Goal: Transaction & Acquisition: Purchase product/service

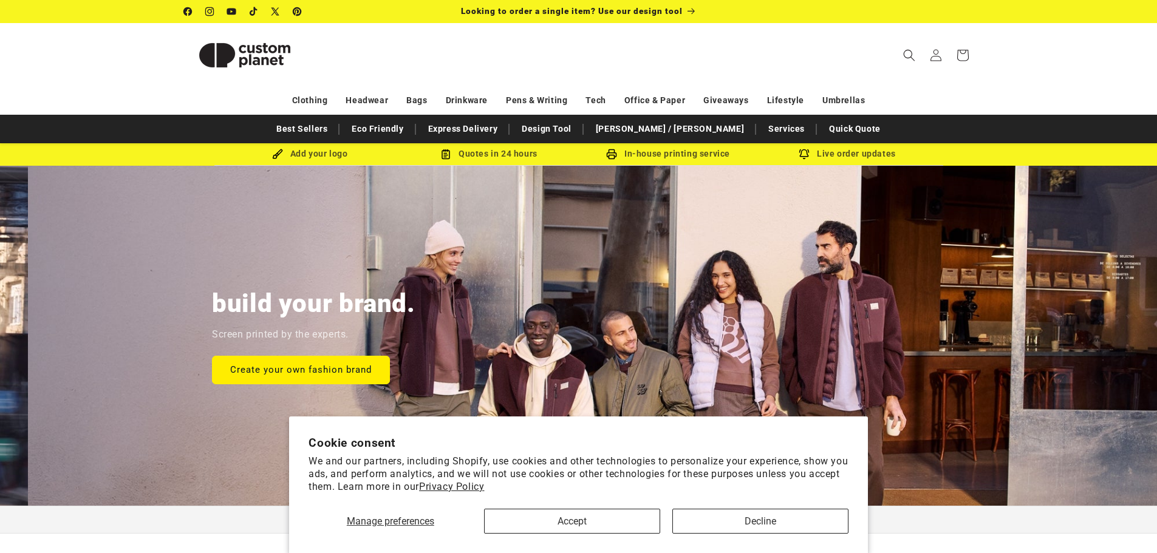
scroll to position [0, 1157]
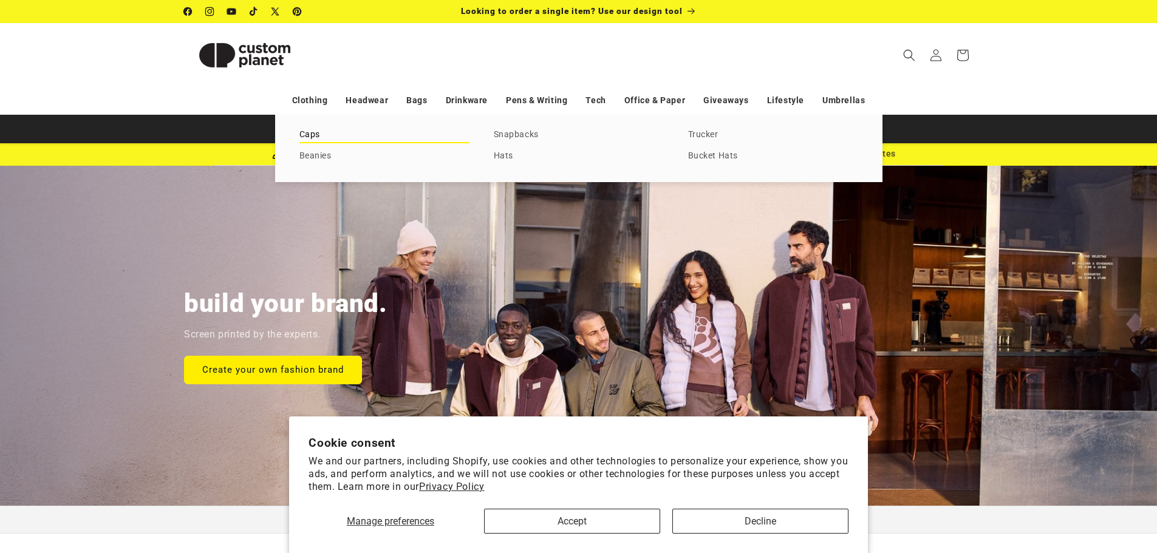
click at [307, 134] on link "Caps" at bounding box center [384, 135] width 170 height 16
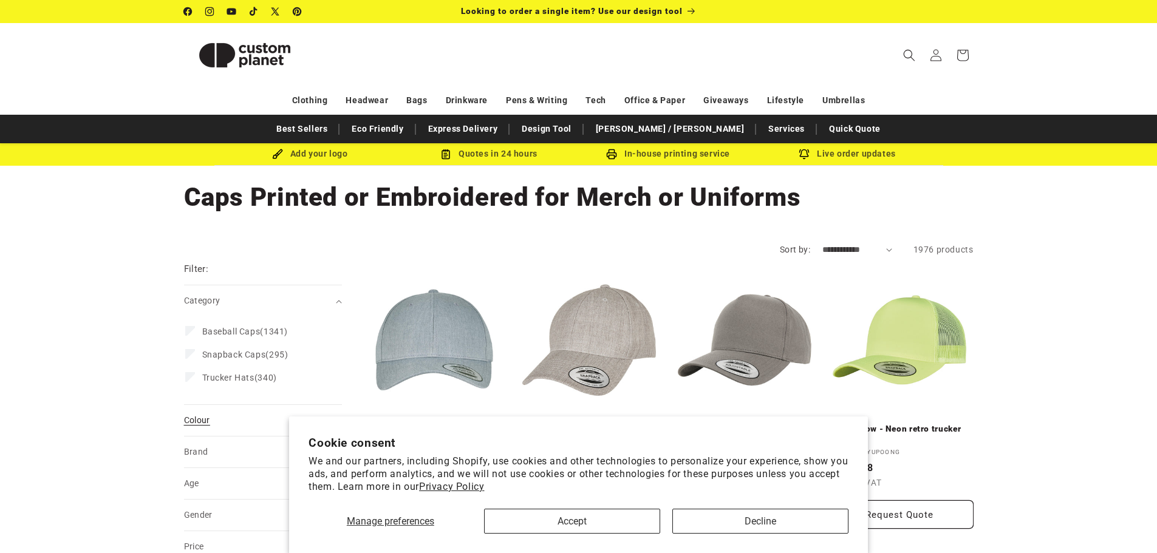
click at [196, 431] on summary "Colour (0)" at bounding box center [263, 420] width 158 height 31
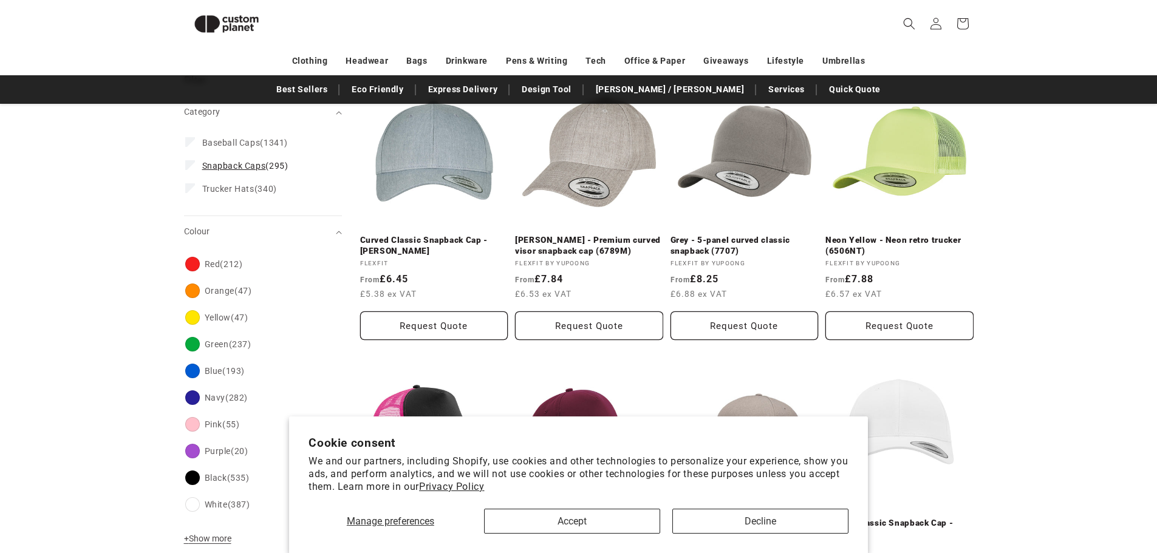
scroll to position [166, 0]
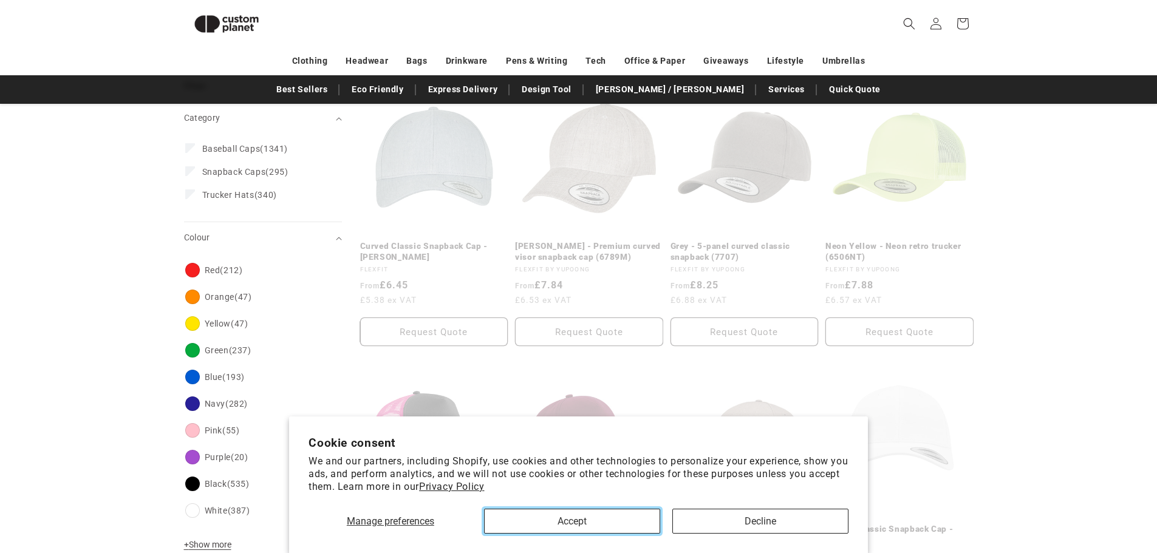
click at [598, 521] on button "Accept" at bounding box center [572, 521] width 176 height 25
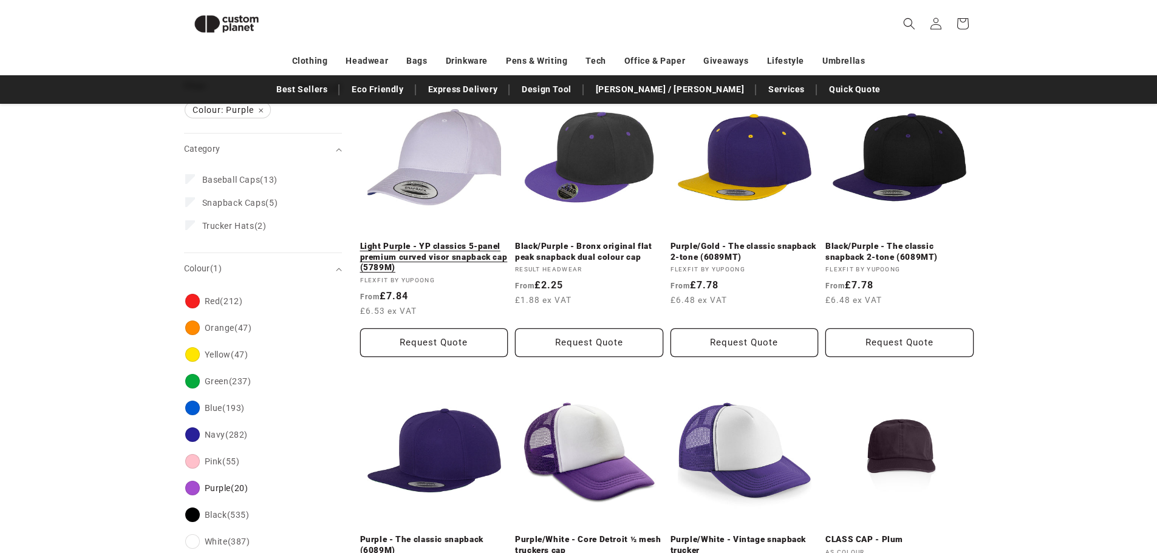
click at [417, 252] on link "Light Purple - YP classics 5-panel premium curved visor snapback cap (5789M)" at bounding box center [434, 257] width 148 height 32
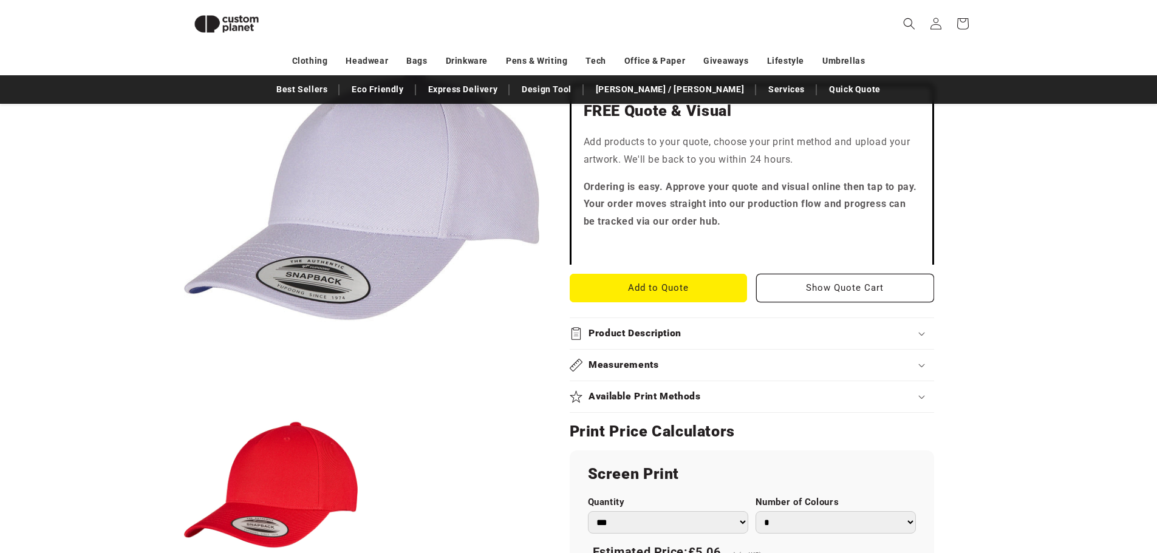
scroll to position [409, 0]
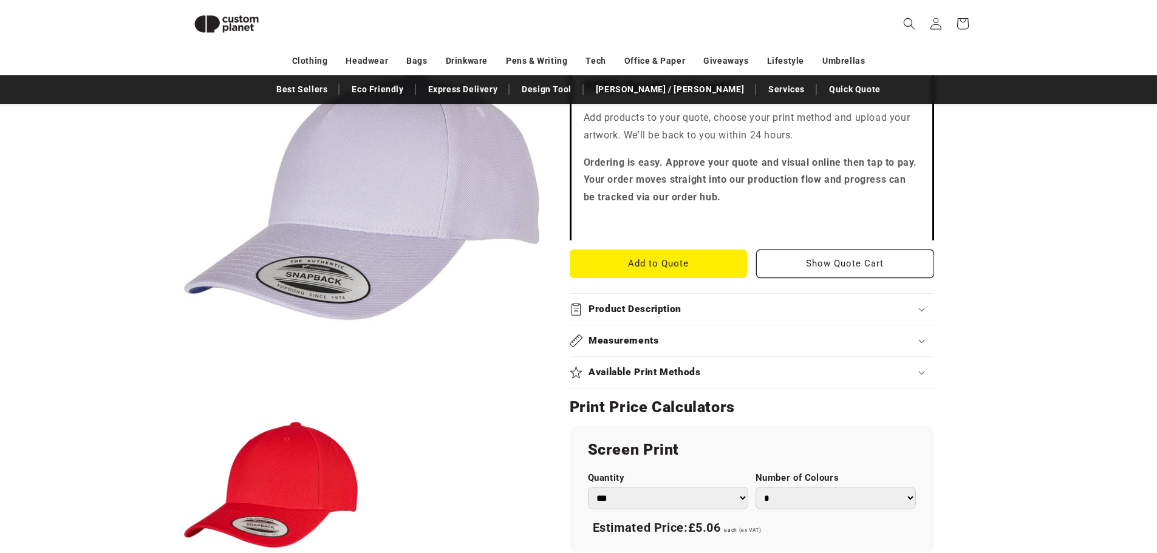
click at [696, 307] on div "Product Description" at bounding box center [752, 309] width 364 height 13
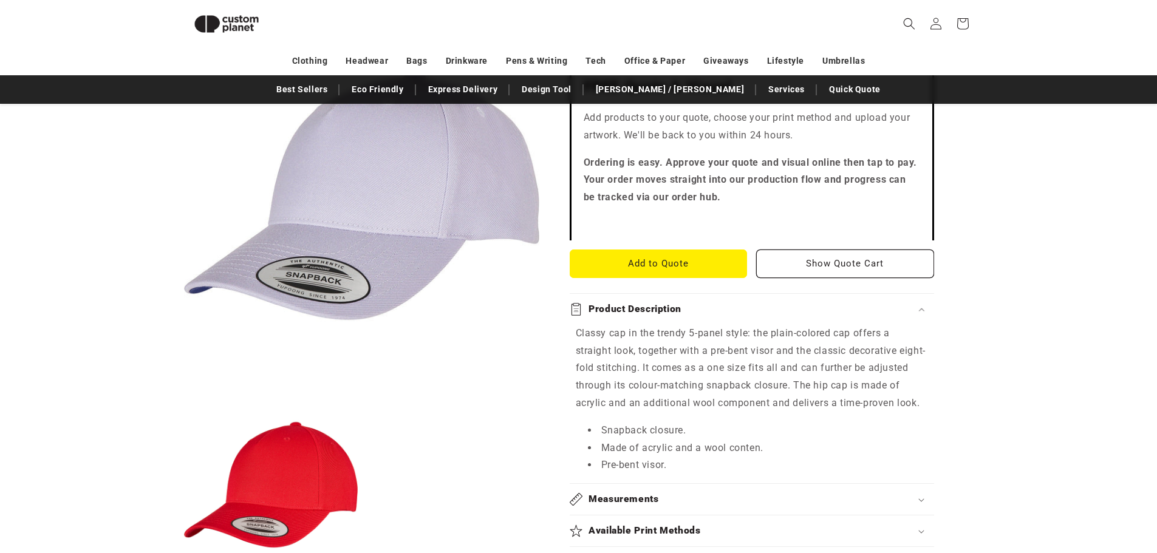
click at [696, 307] on div "Product Description" at bounding box center [752, 309] width 364 height 13
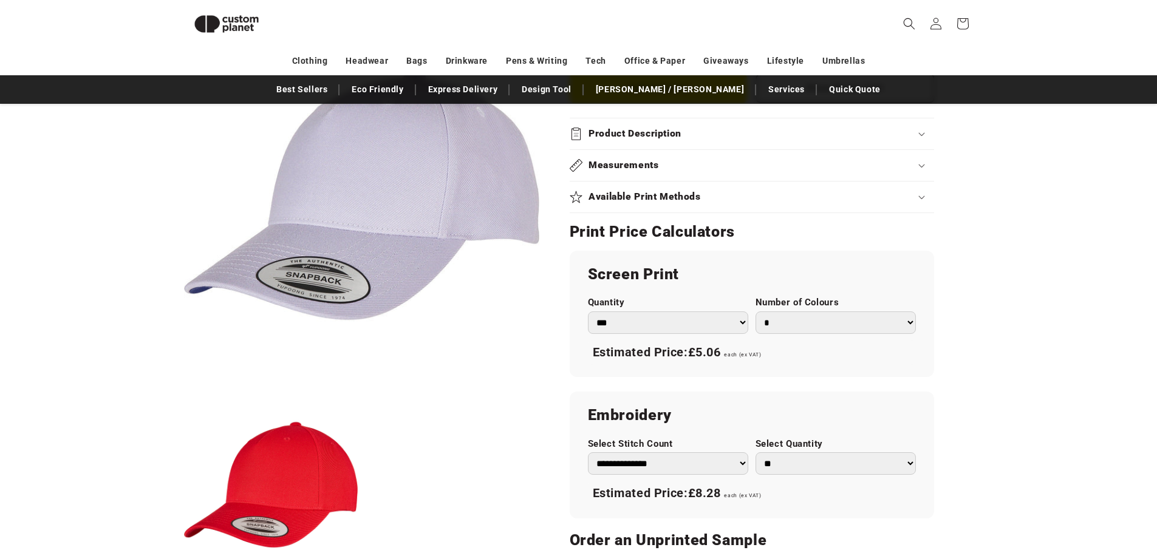
scroll to position [591, 0]
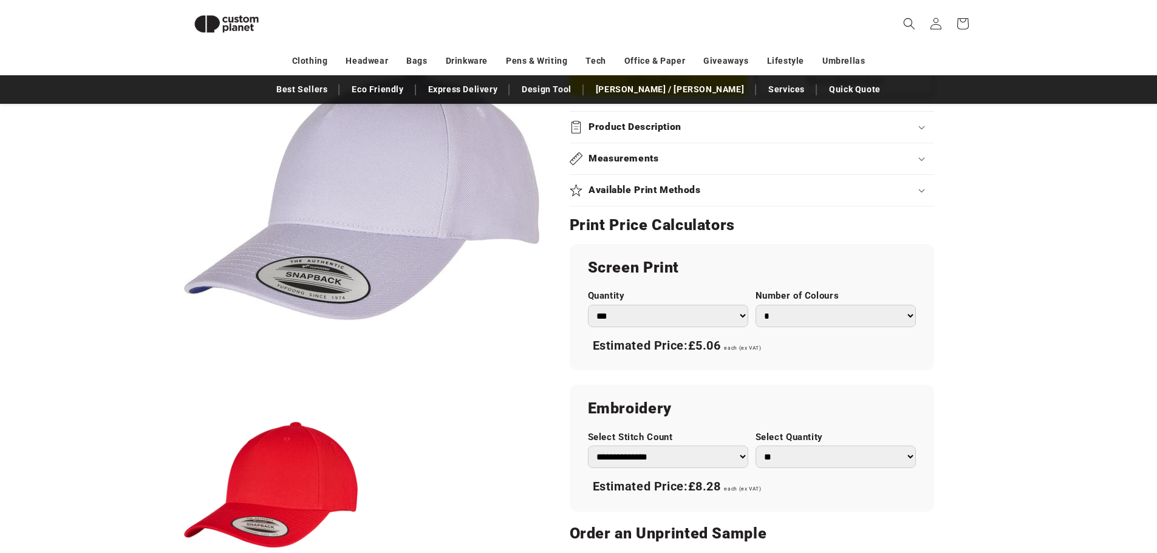
click at [709, 315] on select "*** *** *** **** **** **** ***** *****" at bounding box center [668, 316] width 160 height 22
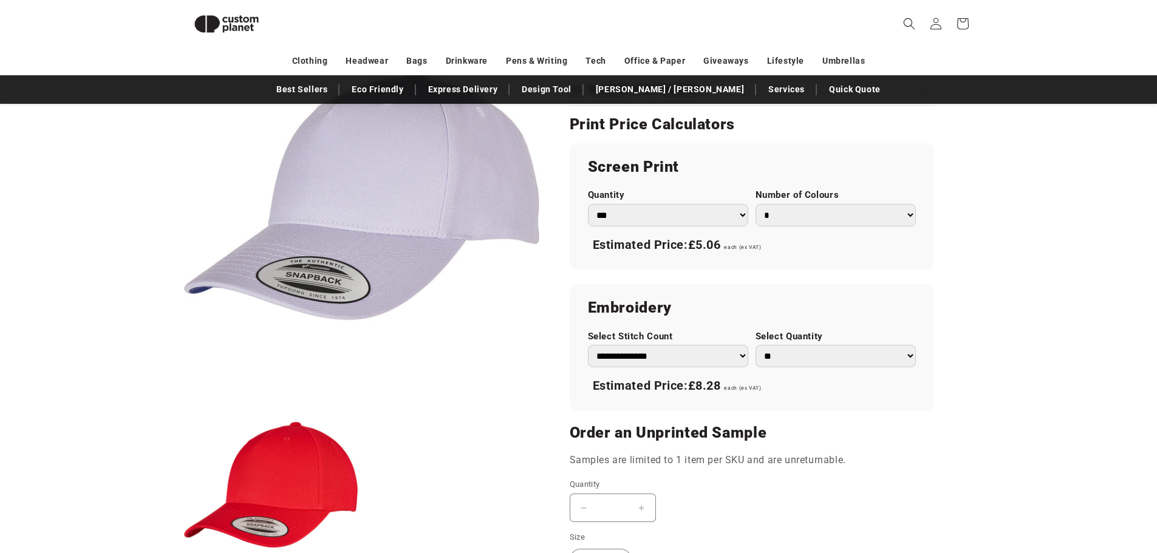
scroll to position [712, 0]
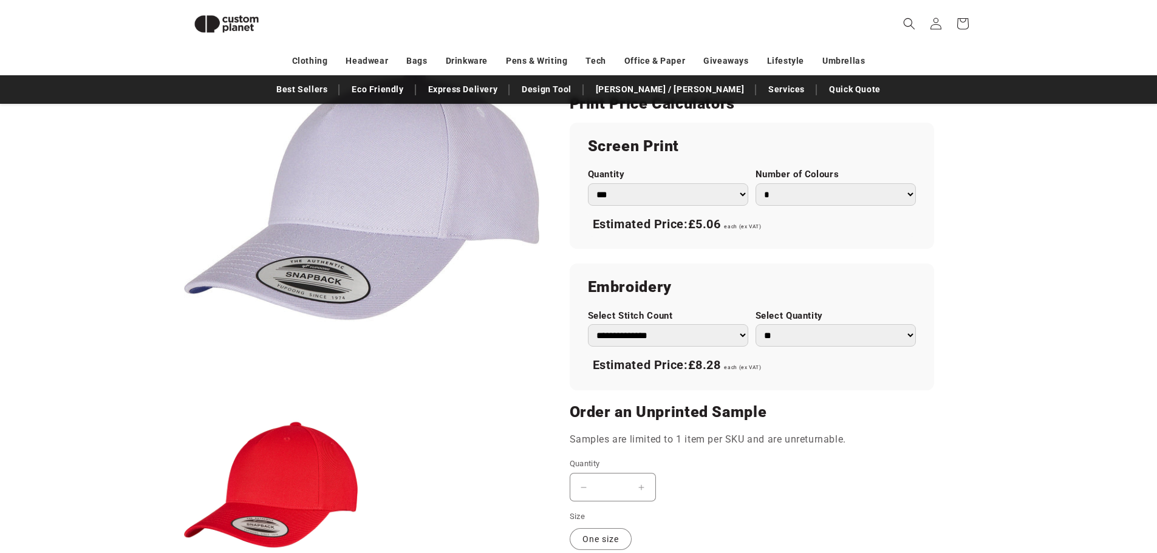
click at [717, 340] on select "**********" at bounding box center [668, 335] width 160 height 22
click at [805, 333] on select "** ** *** *** *** **** **** ****" at bounding box center [836, 335] width 160 height 22
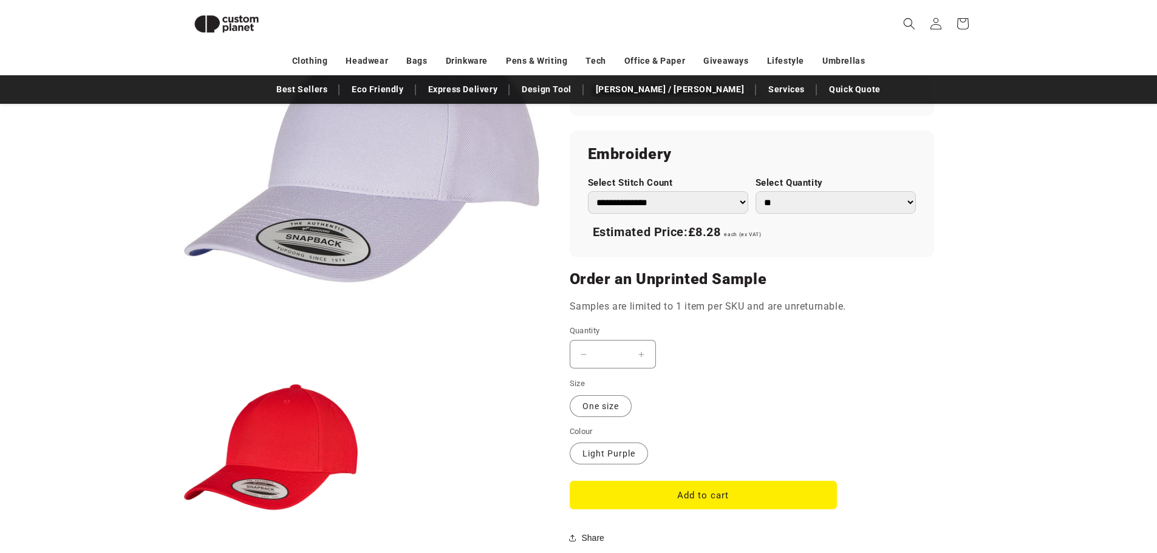
scroll to position [591, 0]
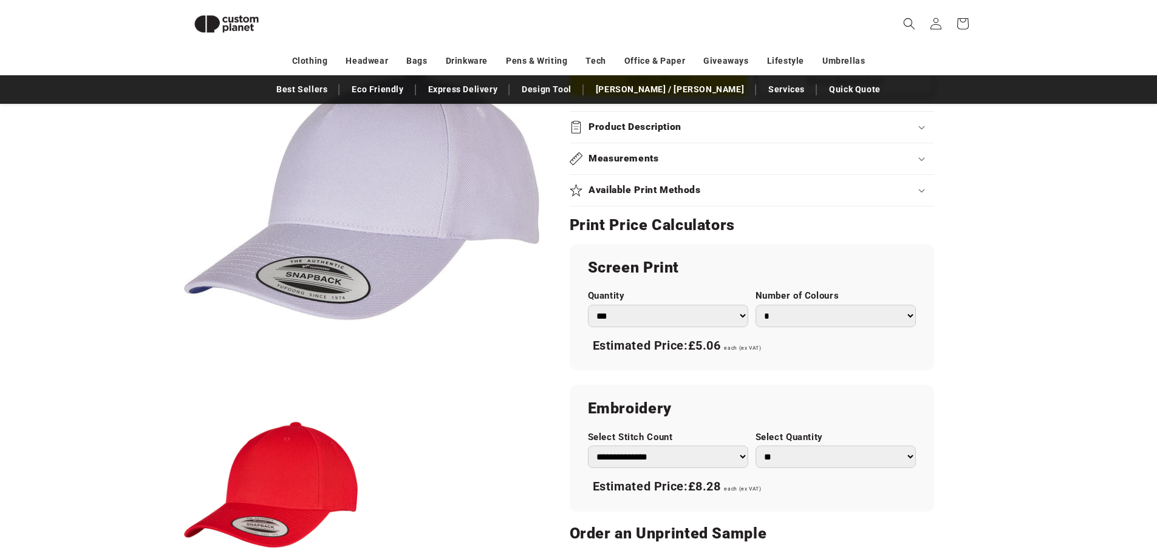
click at [682, 455] on select "**********" at bounding box center [668, 457] width 160 height 22
click at [588, 446] on select "**********" at bounding box center [668, 457] width 160 height 22
click at [686, 459] on select "**********" at bounding box center [668, 457] width 160 height 22
select select "*"
click at [588, 446] on select "**********" at bounding box center [668, 457] width 160 height 22
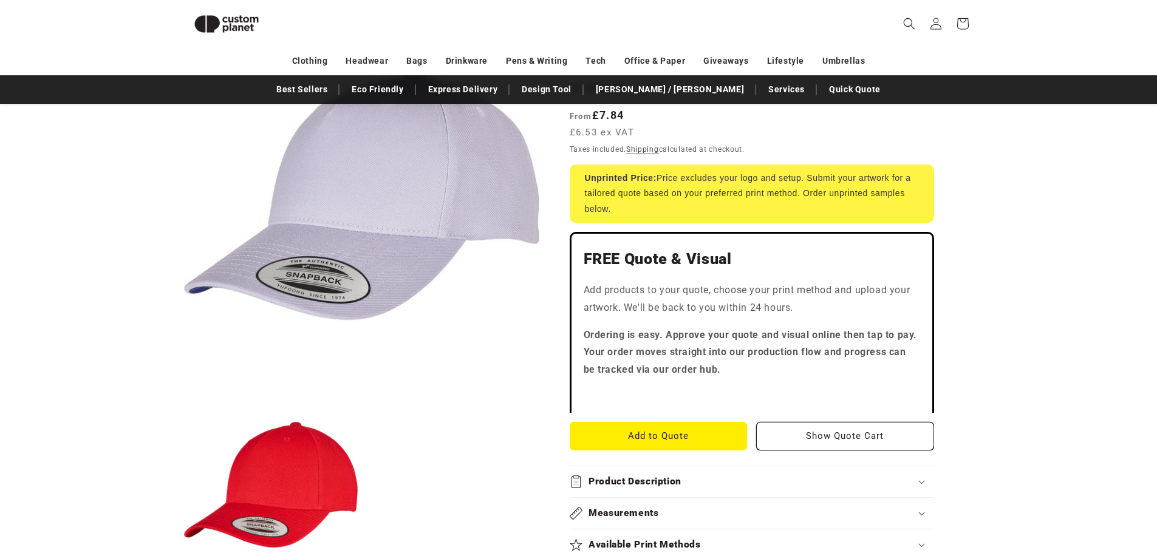
scroll to position [166, 0]
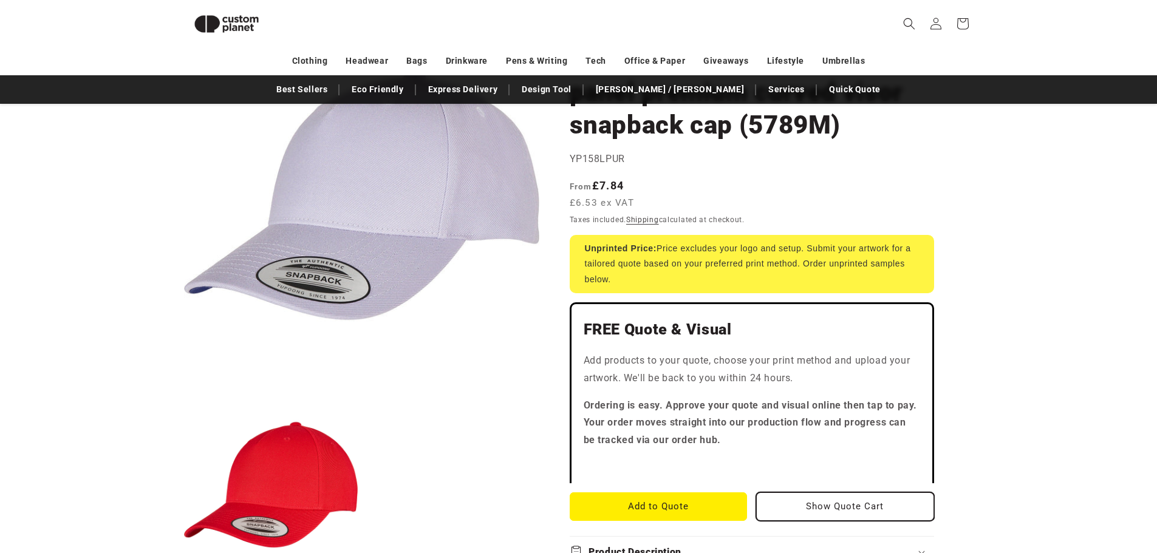
click at [824, 505] on button "Show Quote Cart" at bounding box center [845, 507] width 178 height 29
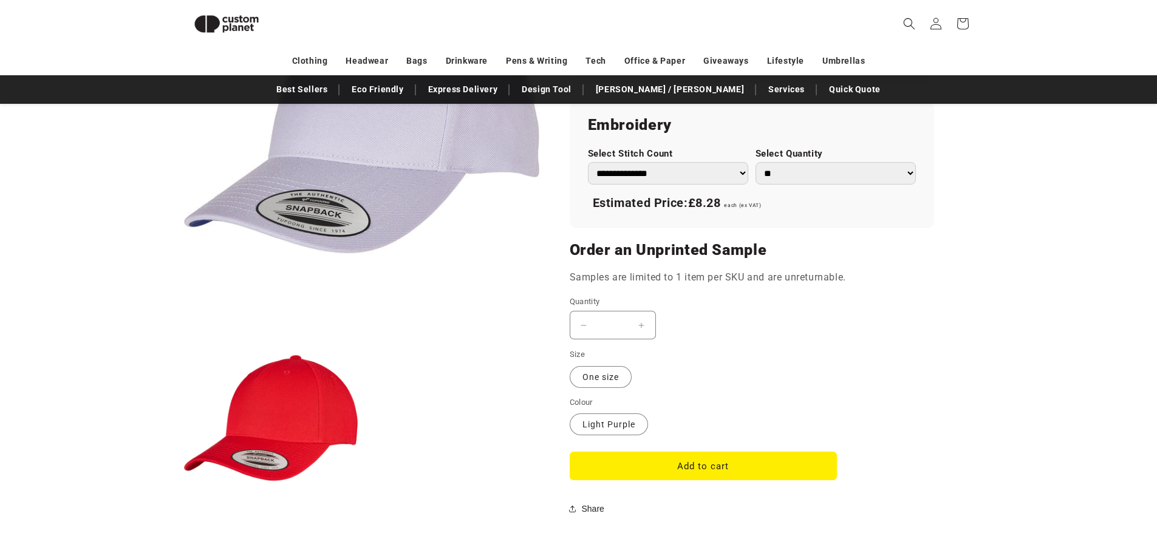
scroll to position [895, 0]
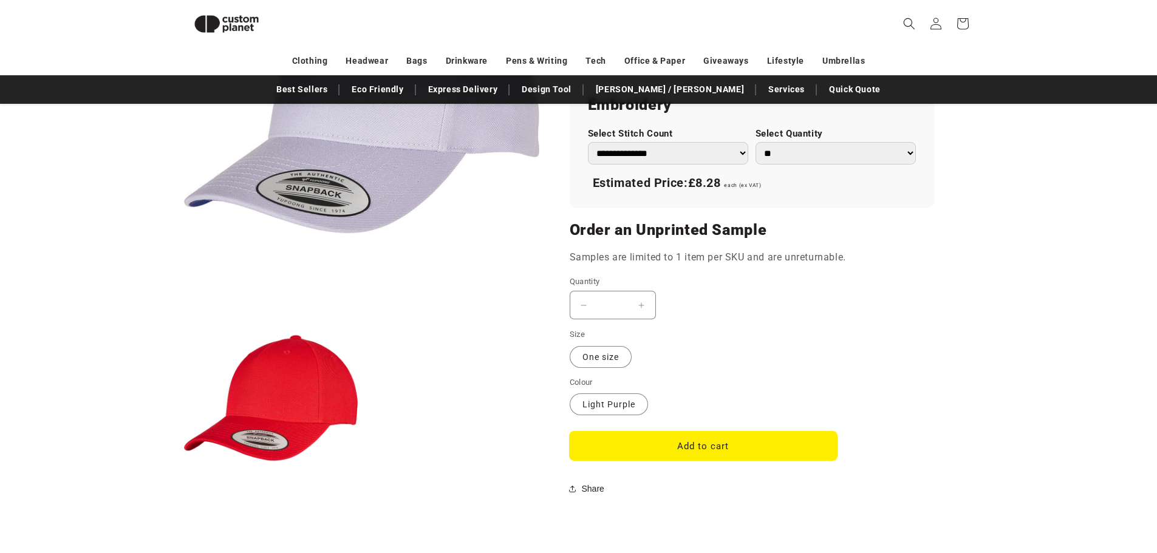
click at [678, 448] on button "Add to cart" at bounding box center [703, 446] width 267 height 29
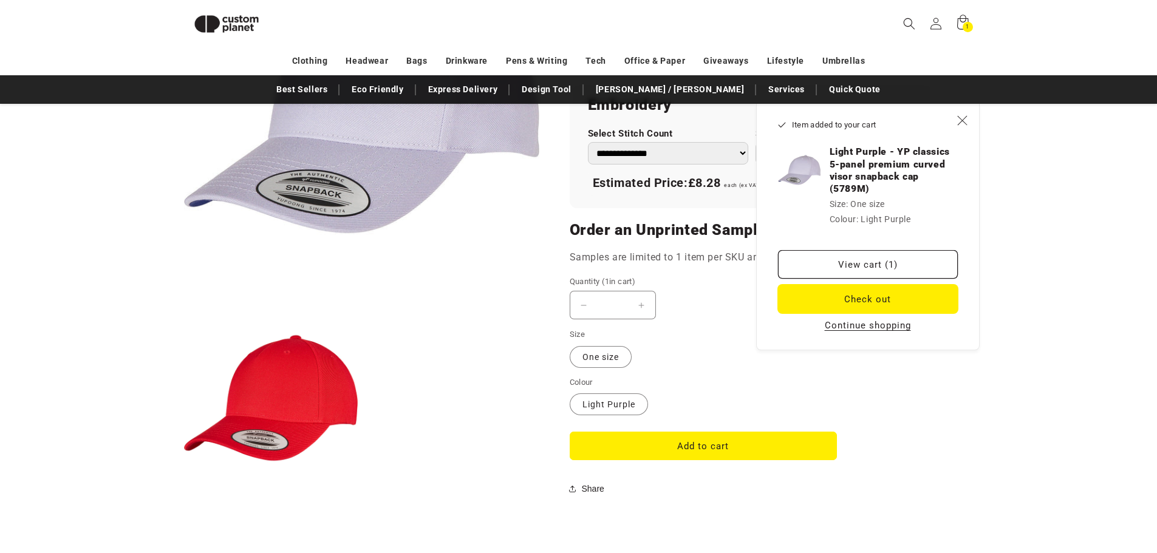
click at [867, 301] on button "Check out" at bounding box center [868, 299] width 180 height 29
click at [969, 22] on span "1" at bounding box center [968, 27] width 4 height 10
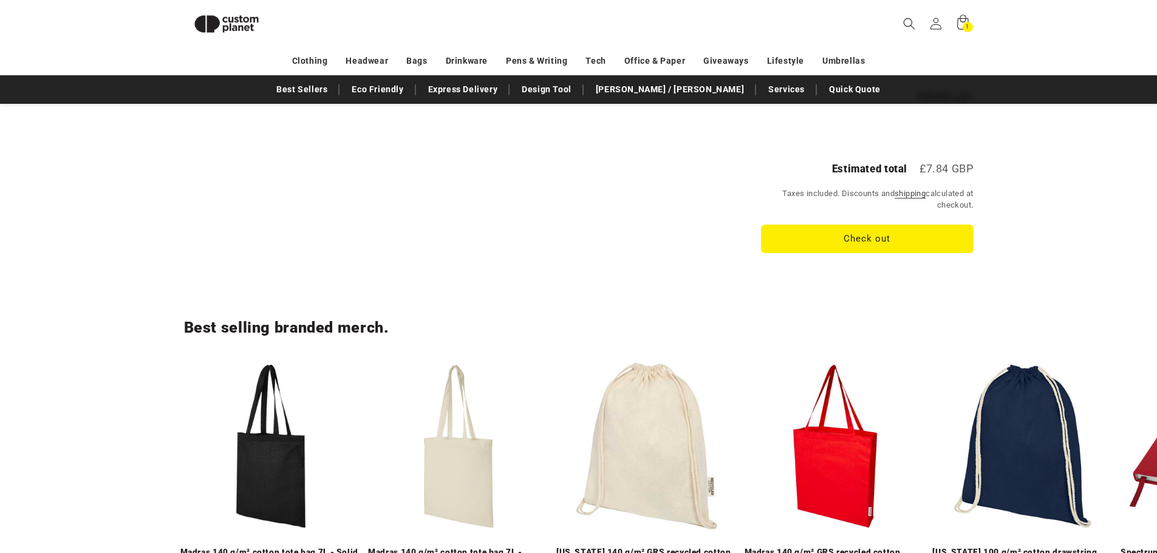
scroll to position [530, 0]
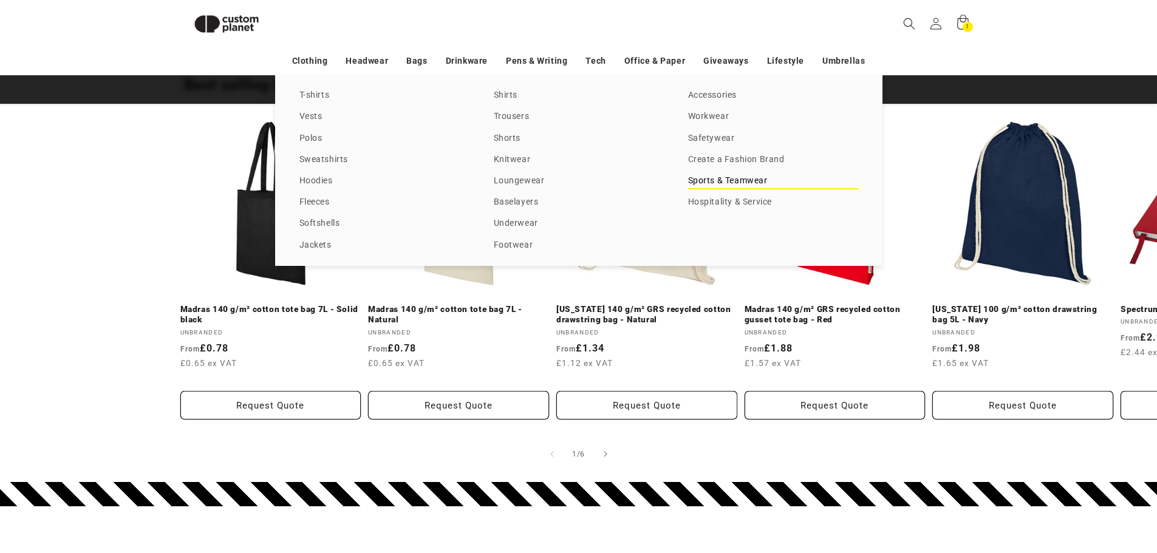
click at [737, 182] on link "Sports & Teamwear" at bounding box center [773, 181] width 170 height 16
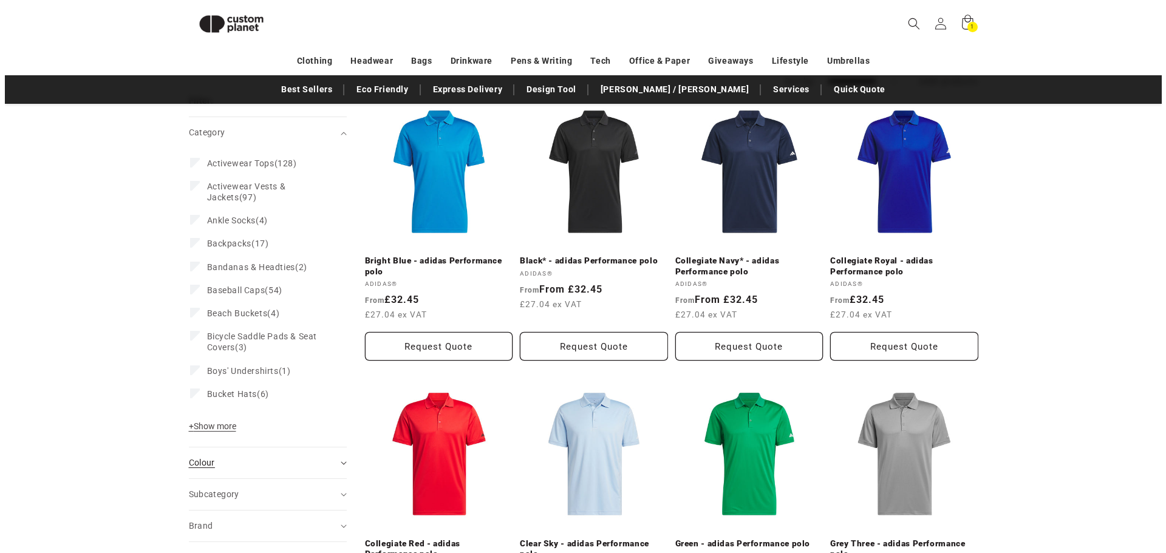
scroll to position [104, 0]
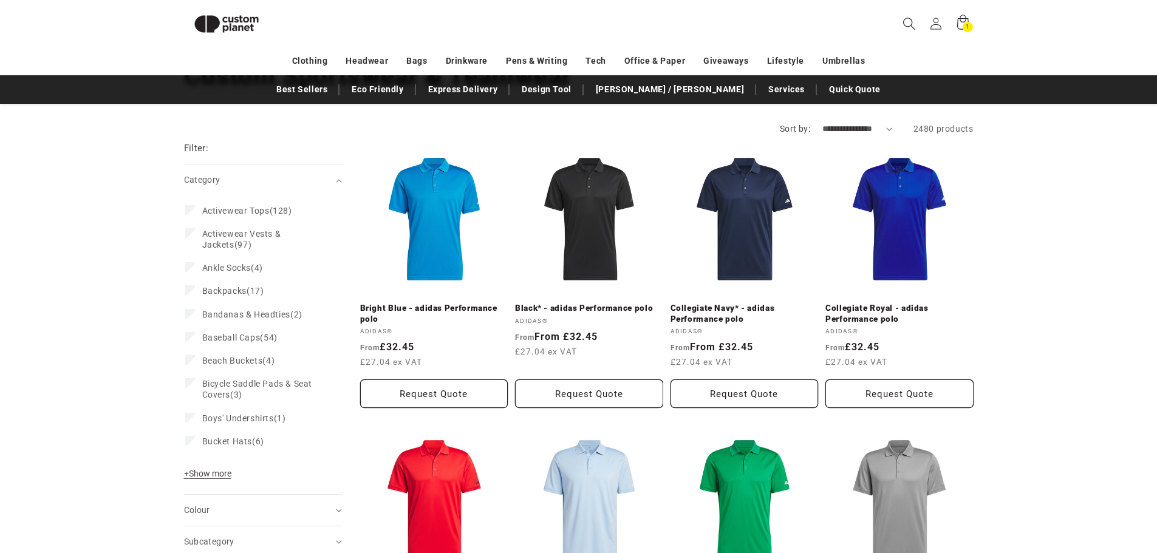
click at [906, 22] on icon "Search" at bounding box center [909, 23] width 13 height 13
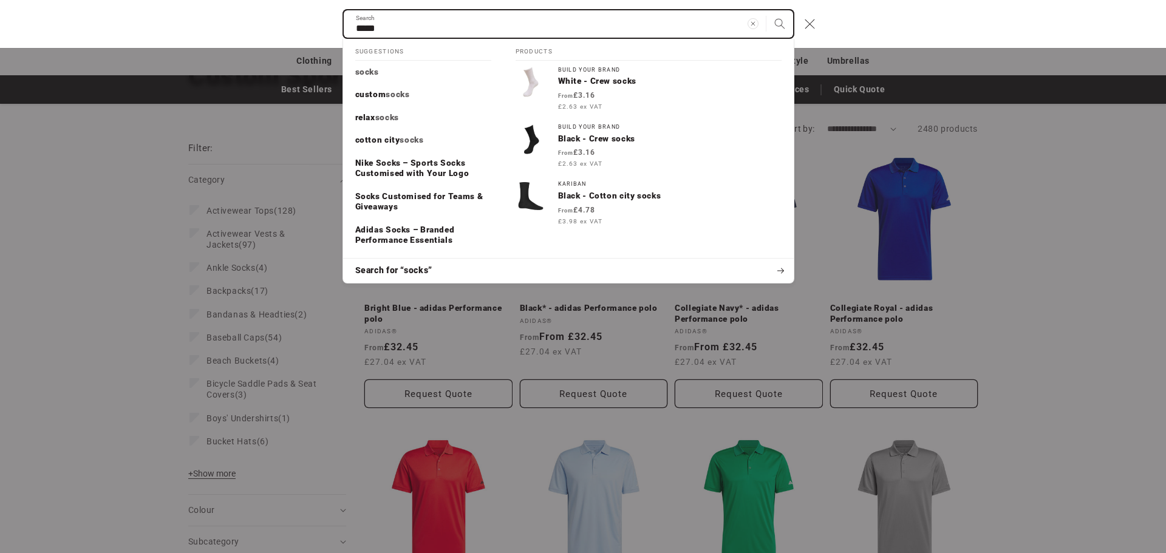
type input "*****"
click at [766, 10] on button "Search" at bounding box center [779, 23] width 27 height 27
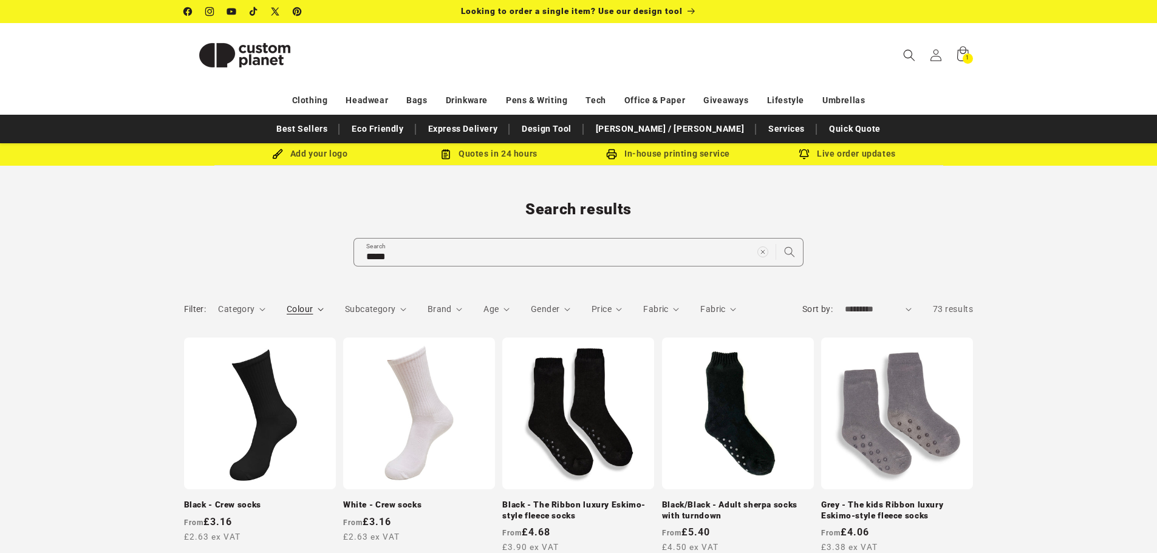
click at [290, 310] on span "Colour" at bounding box center [300, 309] width 26 height 10
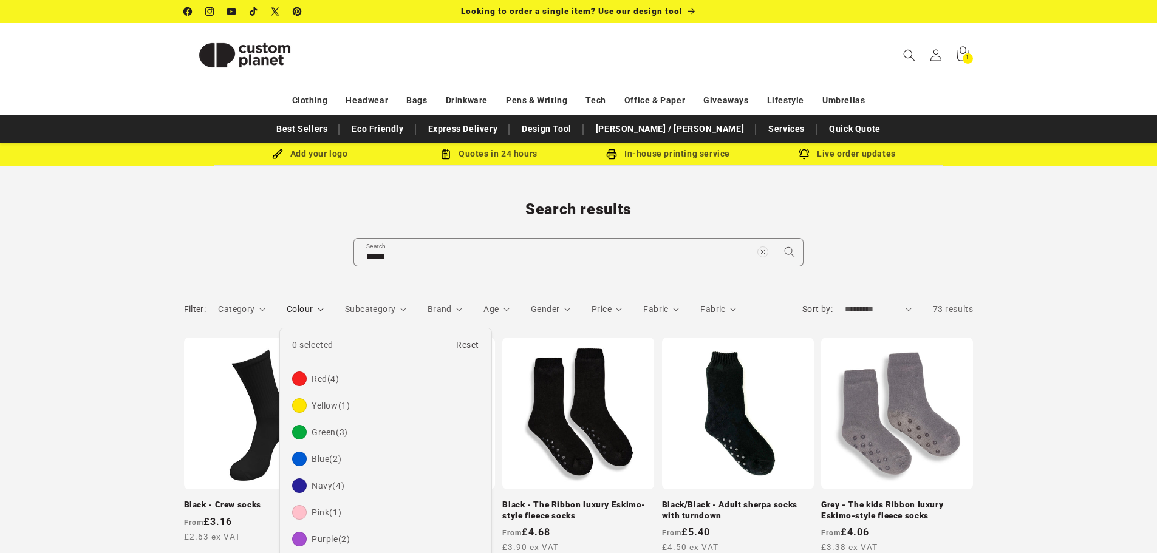
scroll to position [28, 0]
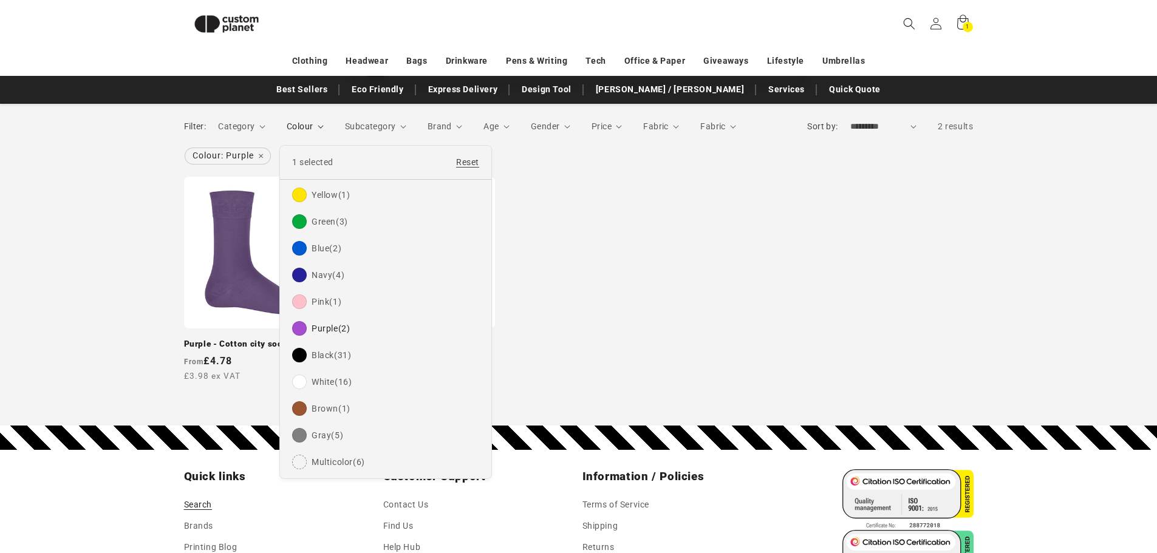
scroll to position [166, 0]
click at [324, 134] on summary "Colour" at bounding box center [305, 127] width 37 height 13
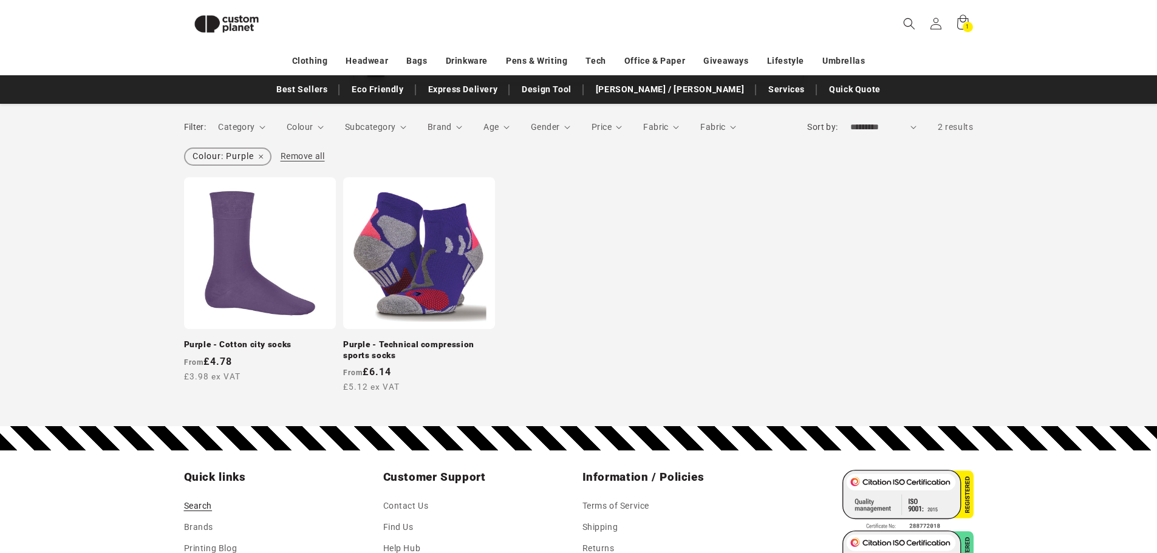
click at [256, 165] on span "Colour: Purple Remove filter" at bounding box center [227, 157] width 85 height 16
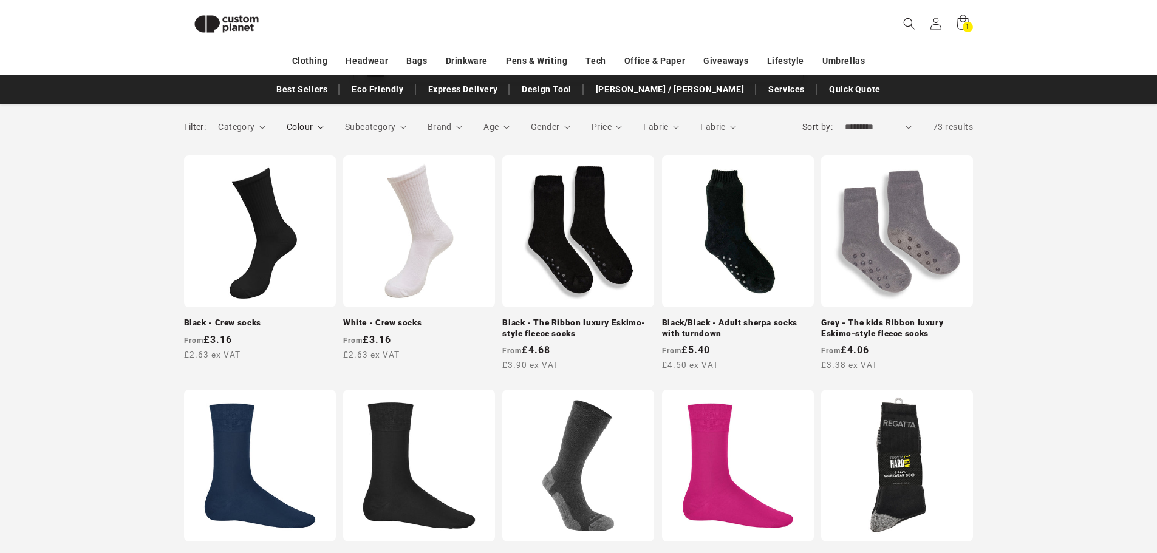
click at [319, 126] on icon "Colour (0 selected)" at bounding box center [321, 128] width 6 height 4
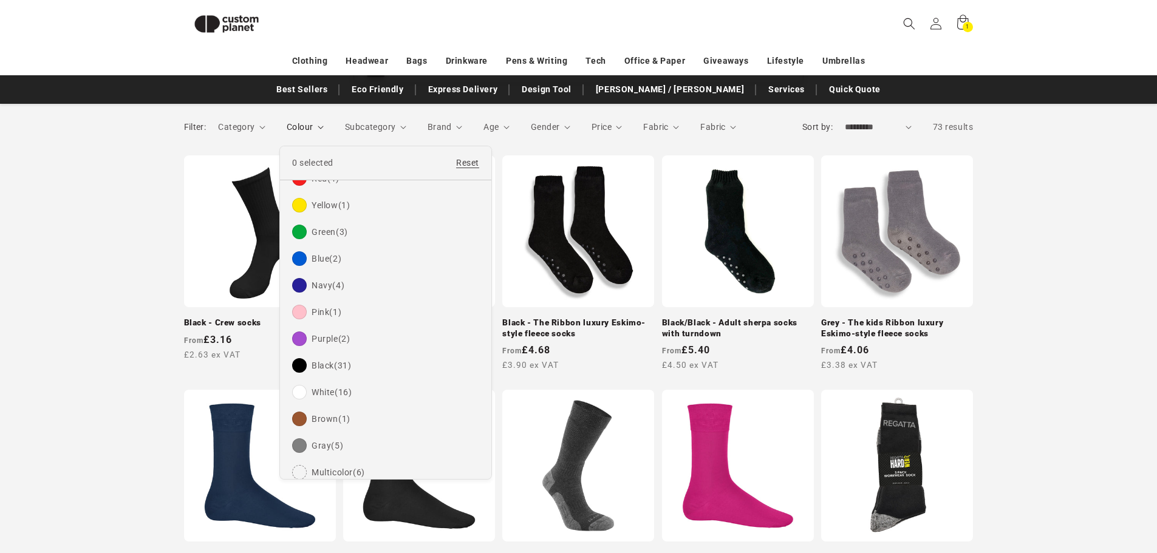
scroll to position [28, 0]
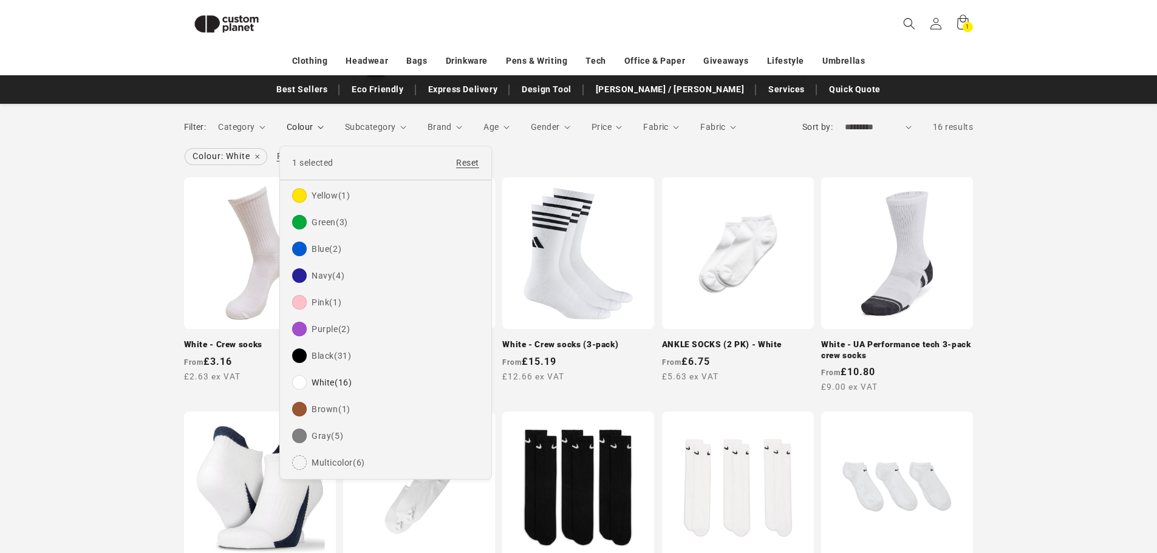
click at [324, 134] on summary "Colour" at bounding box center [305, 127] width 37 height 13
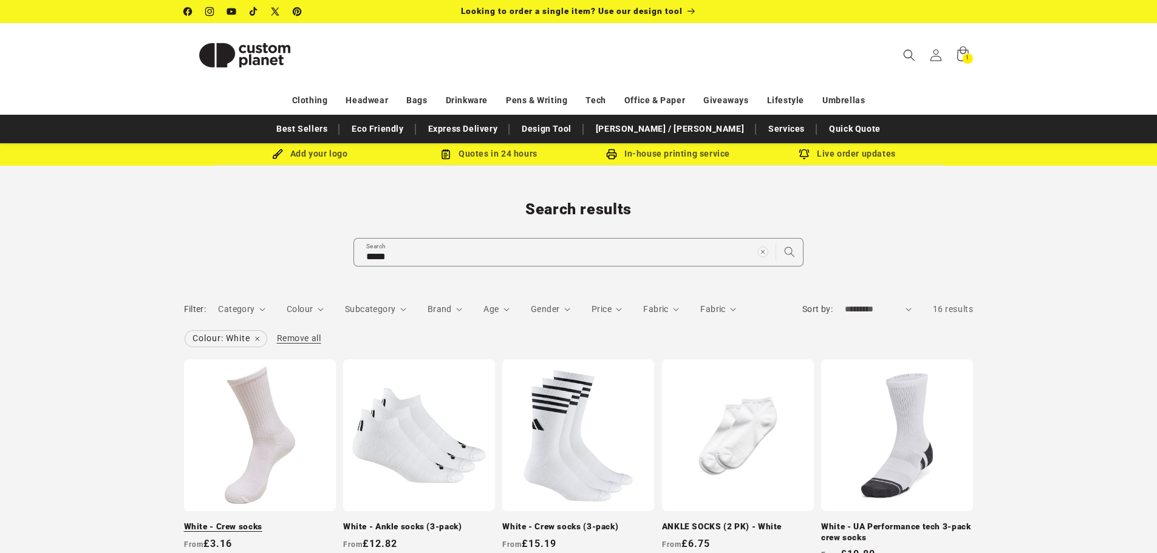
click at [273, 522] on link "White - Crew socks" at bounding box center [260, 527] width 152 height 11
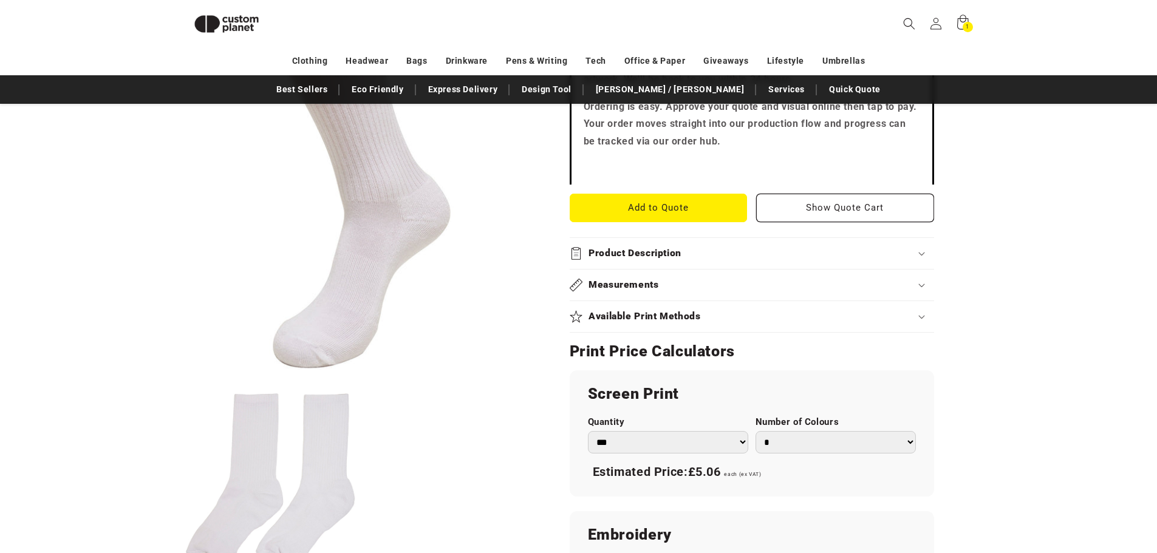
scroll to position [409, 0]
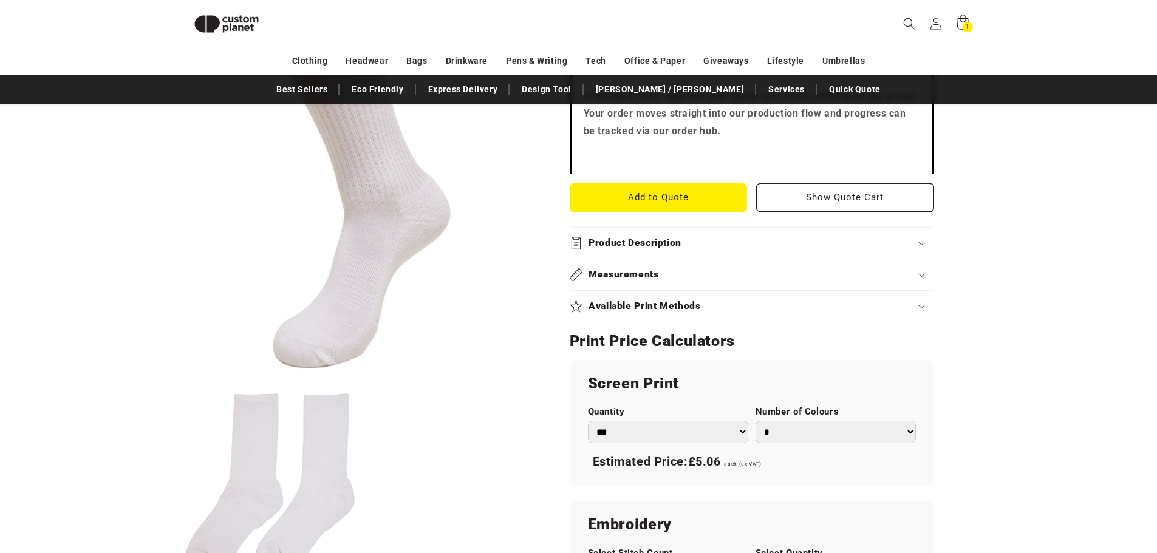
click at [821, 304] on div "Available Print Methods" at bounding box center [752, 306] width 364 height 13
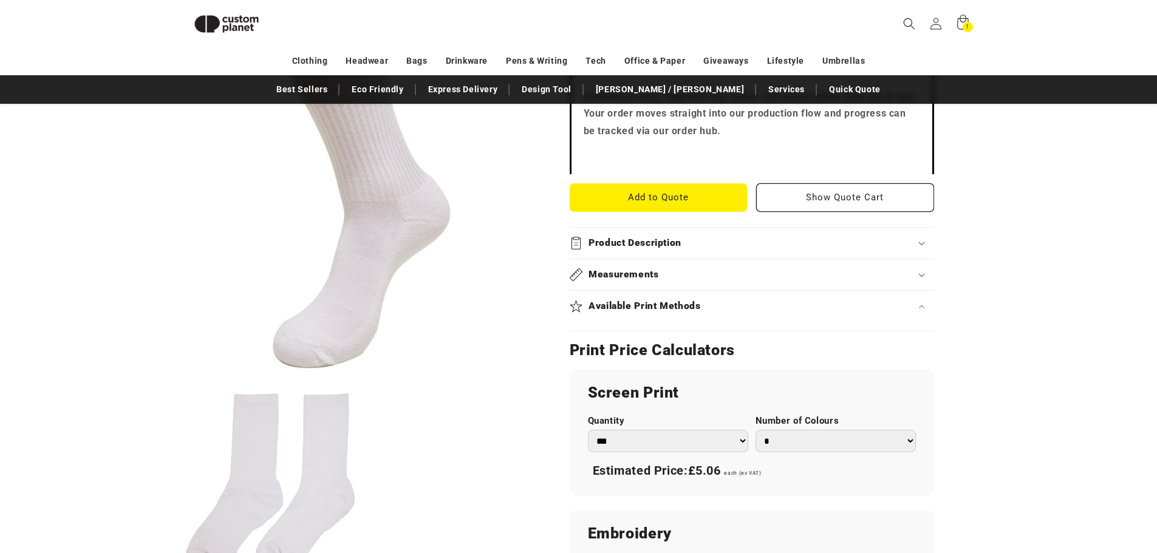
click at [821, 304] on div "Available Print Methods" at bounding box center [752, 306] width 364 height 13
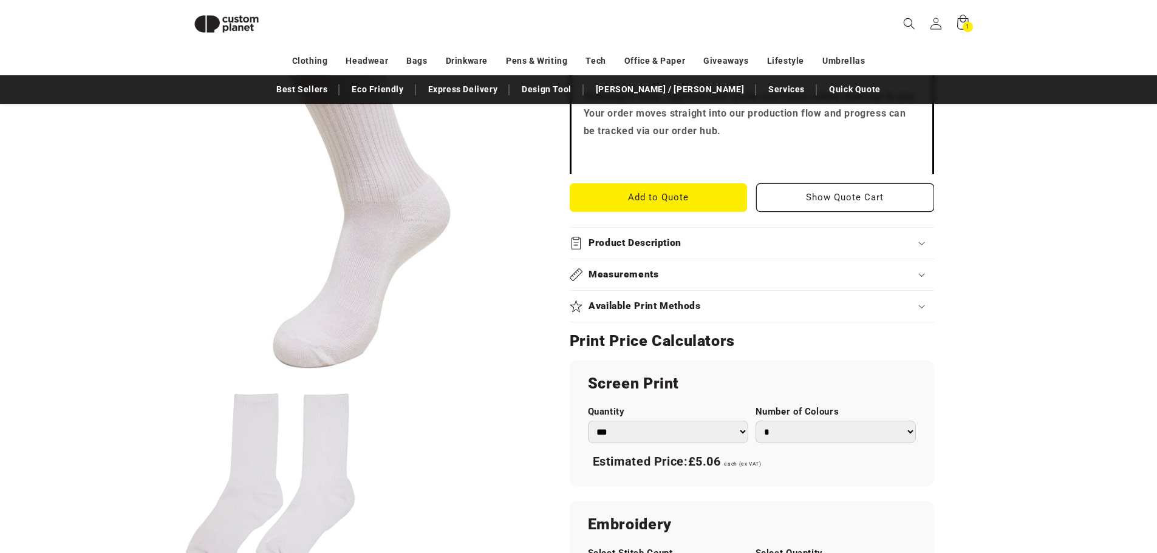
click at [826, 276] on div "Measurements" at bounding box center [752, 274] width 364 height 13
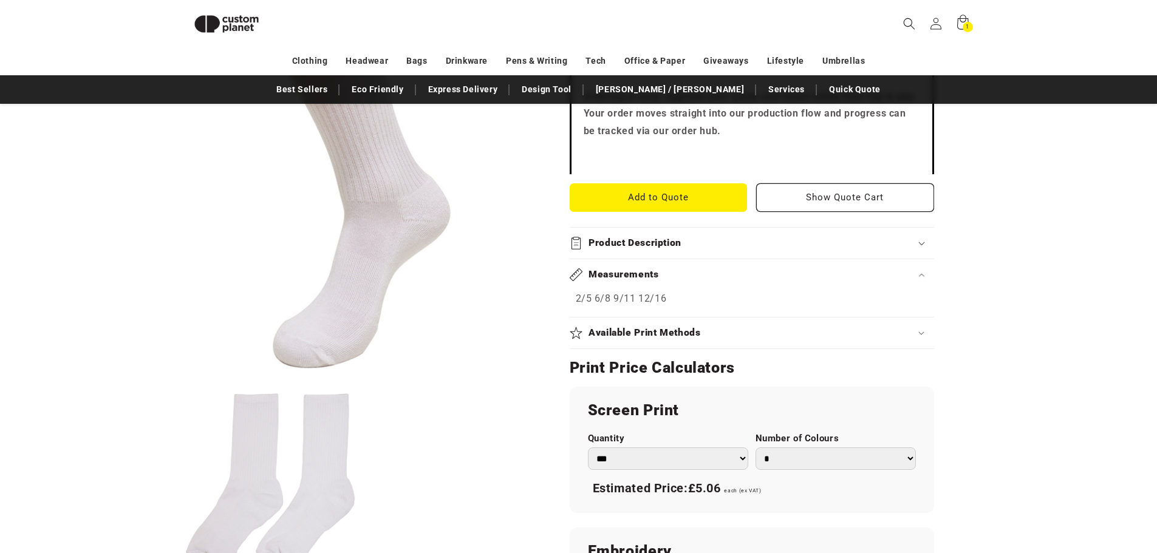
click at [831, 270] on div "Measurements" at bounding box center [752, 274] width 364 height 13
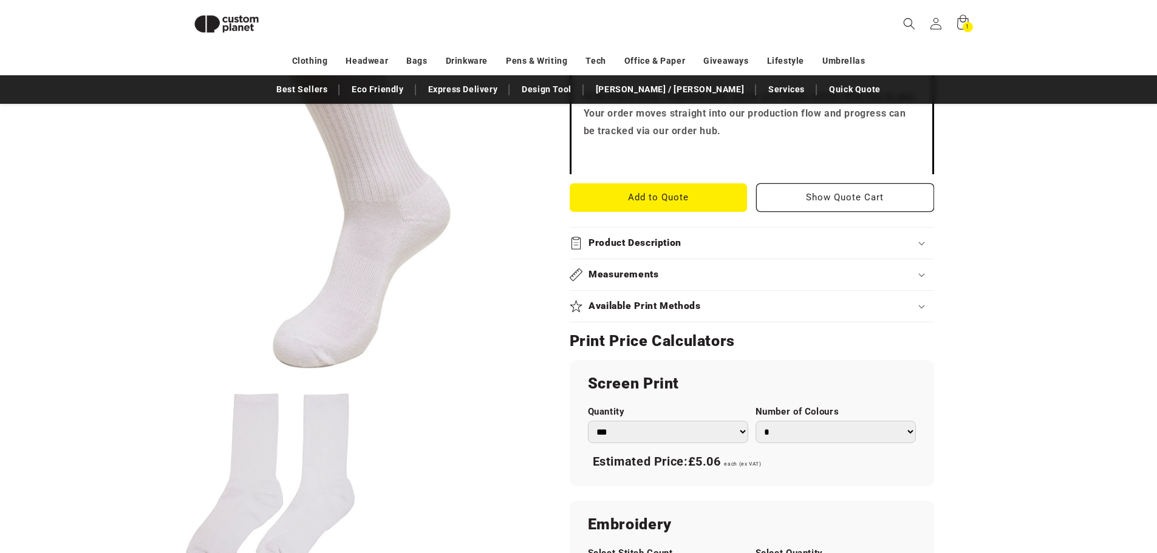
click at [830, 239] on div "Product Description" at bounding box center [752, 243] width 364 height 13
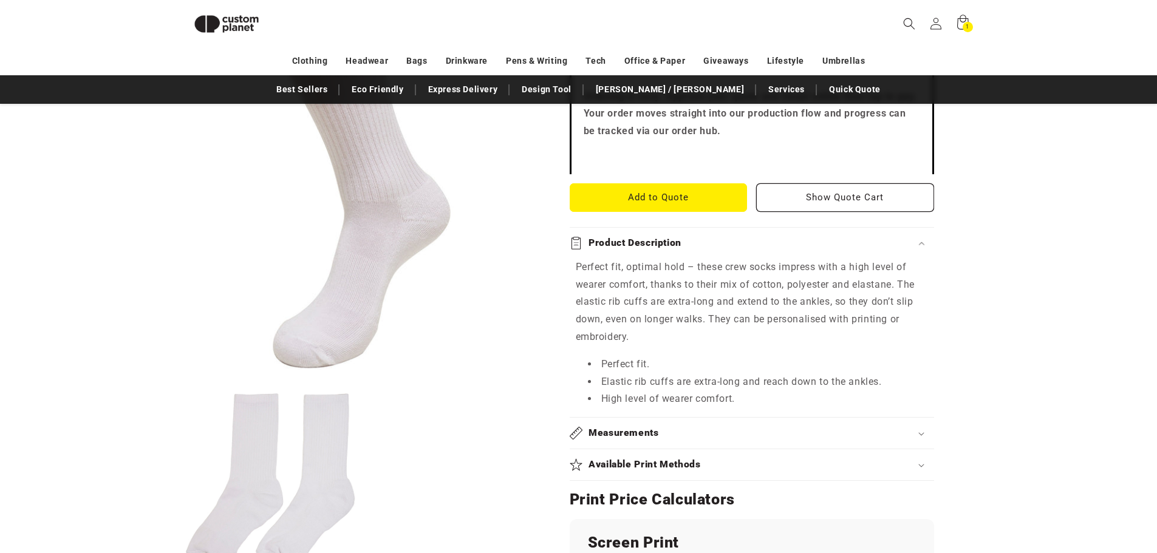
click at [830, 239] on div "Product Description" at bounding box center [752, 243] width 364 height 13
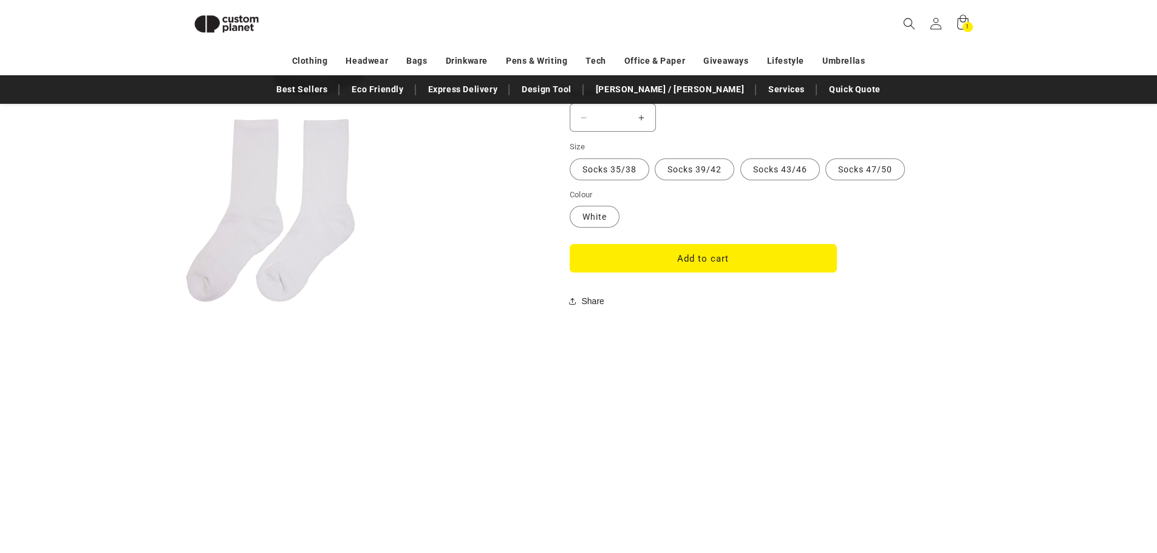
scroll to position [652, 0]
